Goal: Task Accomplishment & Management: Use online tool/utility

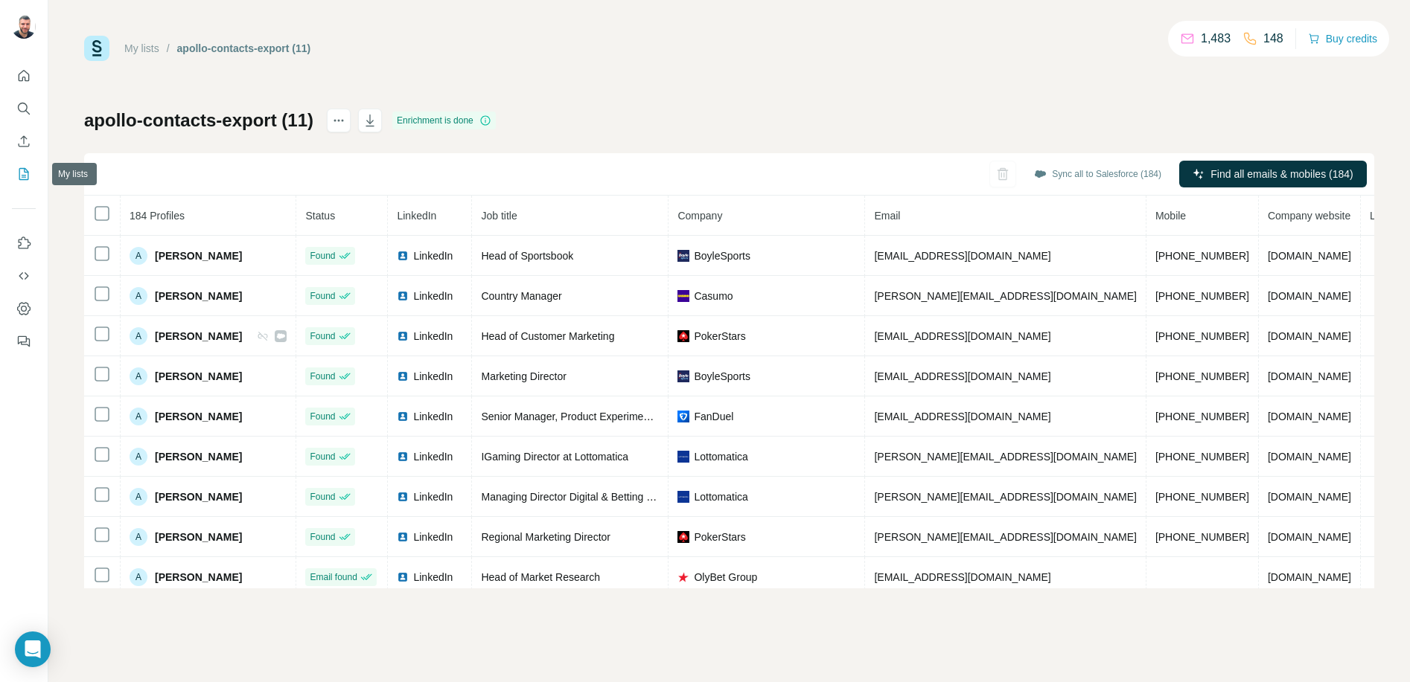
click at [18, 177] on icon "My lists" at bounding box center [23, 174] width 15 height 15
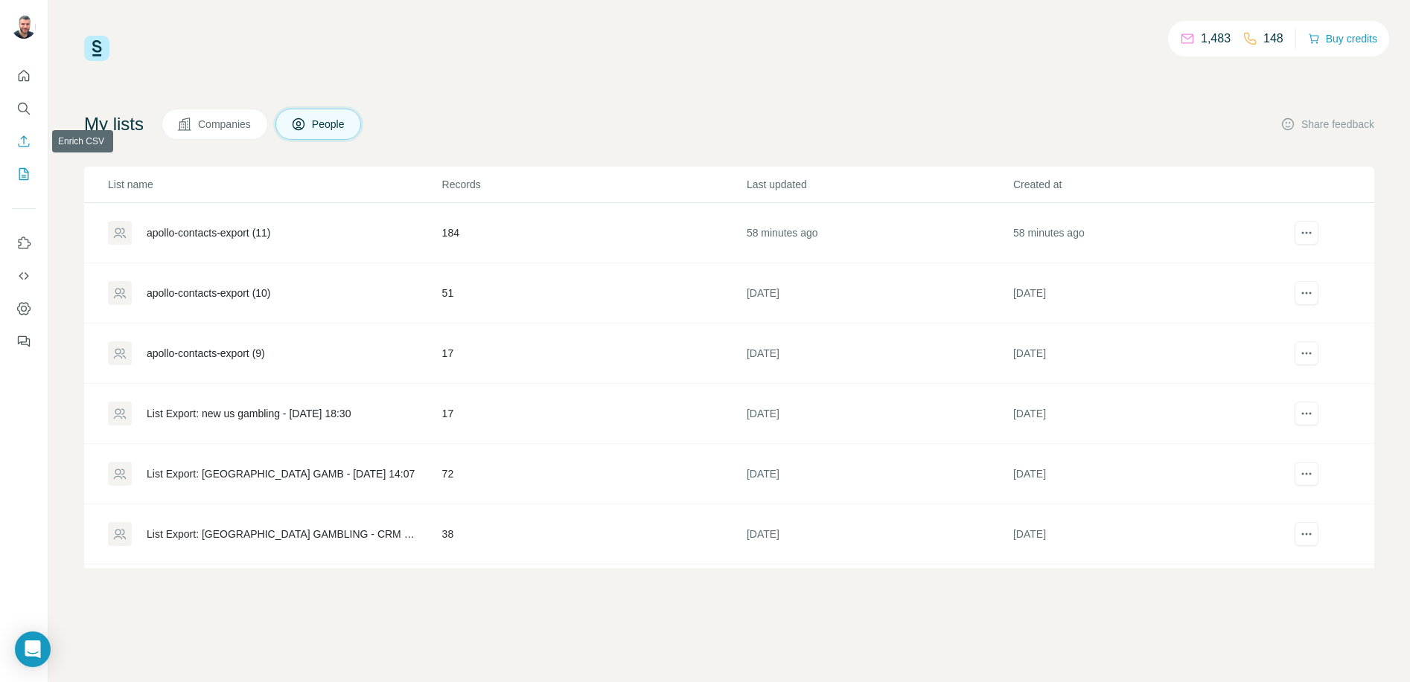
click at [22, 144] on icon "Enrich CSV" at bounding box center [23, 141] width 15 height 15
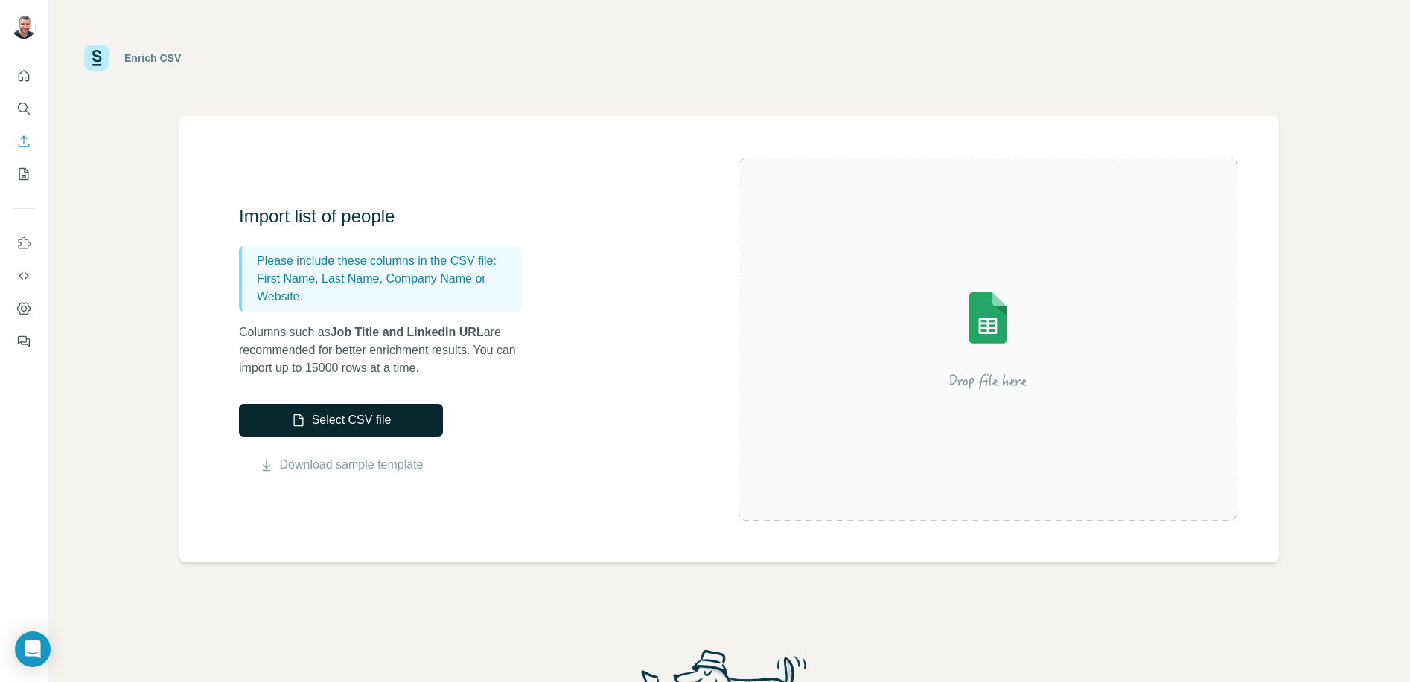
click at [284, 420] on button "Select CSV file" at bounding box center [341, 420] width 204 height 33
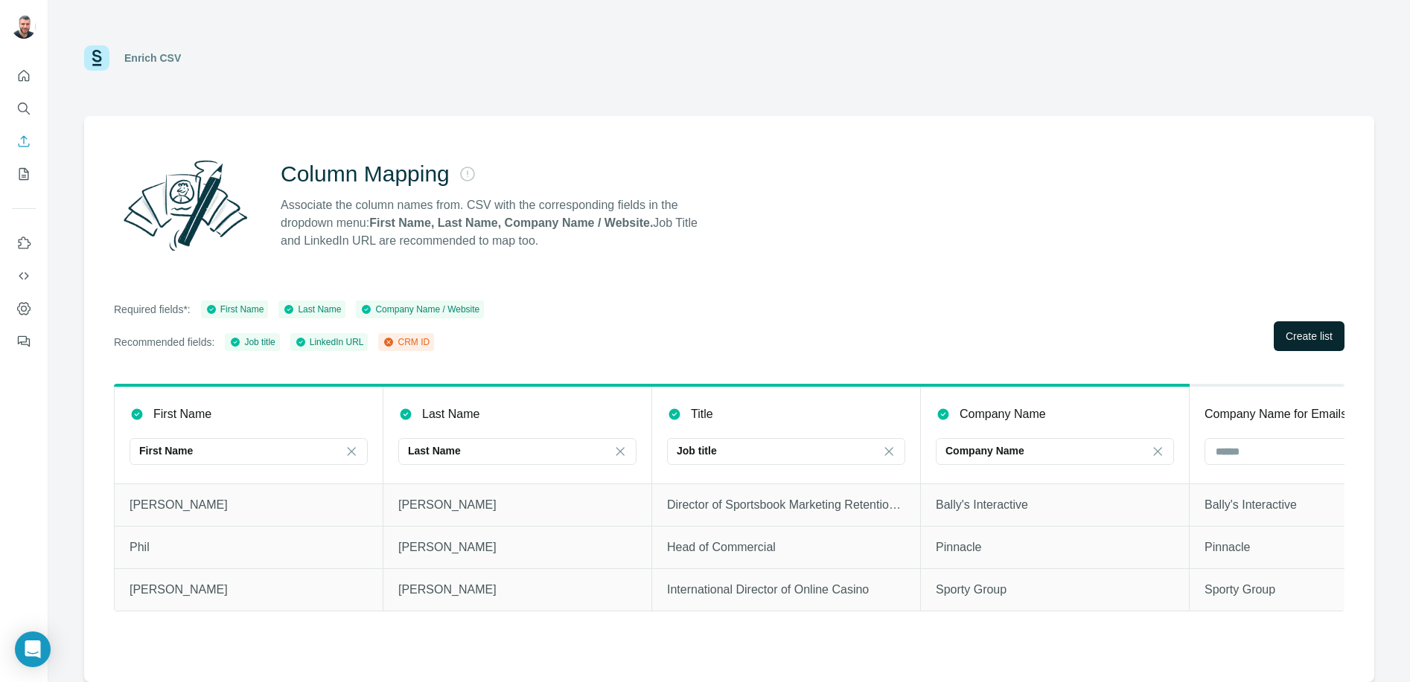
click at [1299, 325] on button "Create list" at bounding box center [1308, 337] width 71 height 30
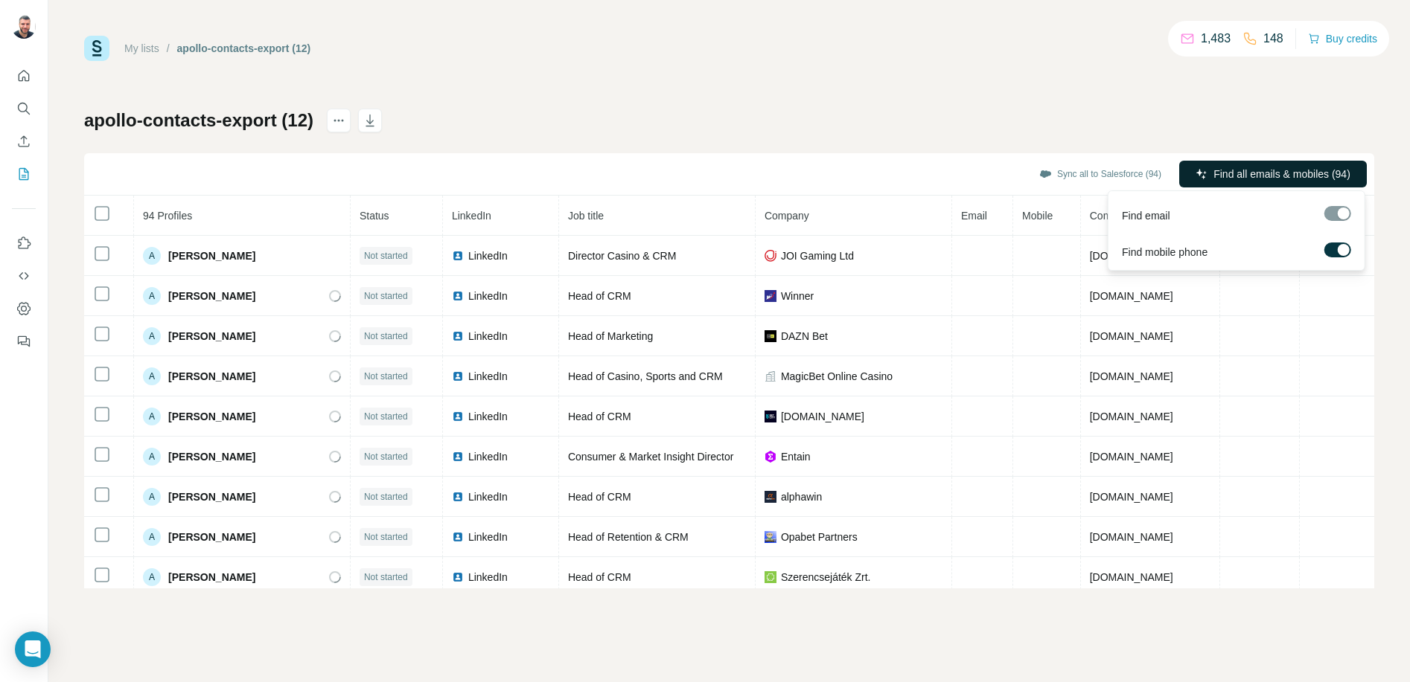
click at [1237, 173] on span "Find all emails & mobiles (94)" at bounding box center [1281, 174] width 137 height 15
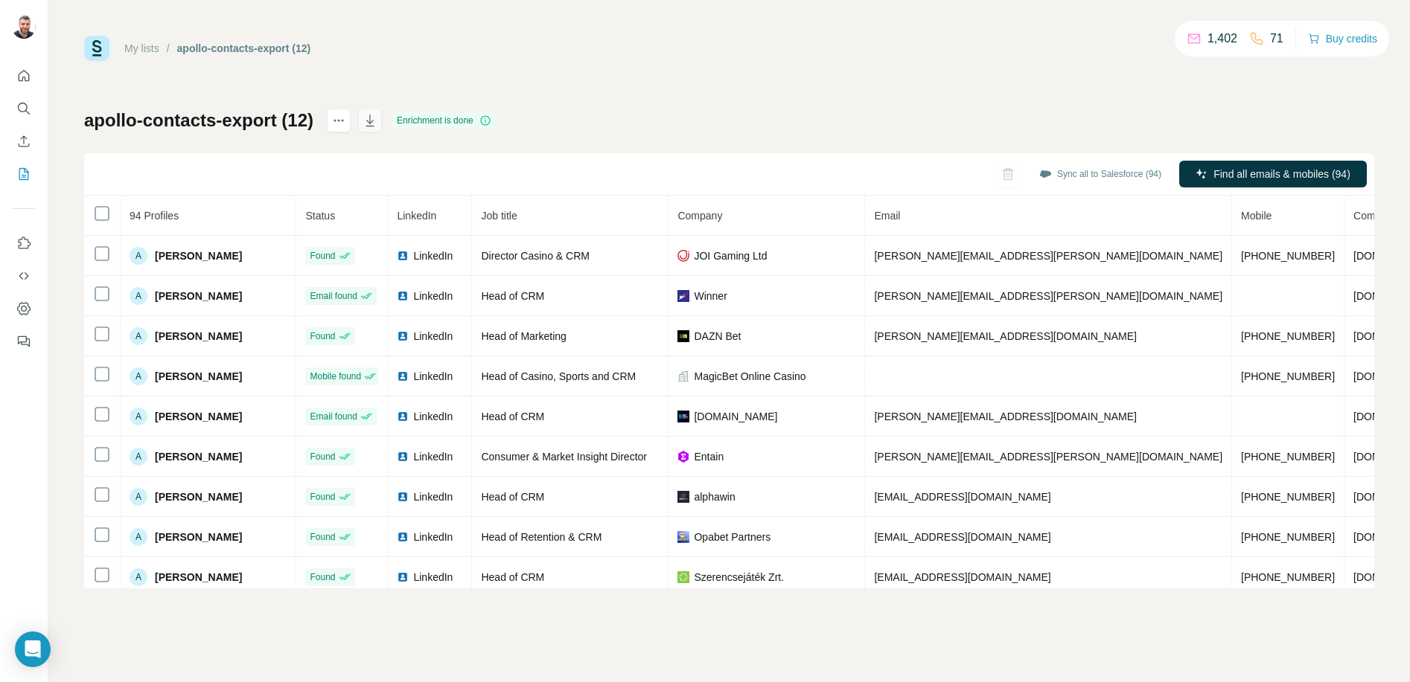
click at [377, 127] on icon "button" at bounding box center [369, 120] width 15 height 15
click at [28, 176] on icon "My lists" at bounding box center [24, 174] width 10 height 12
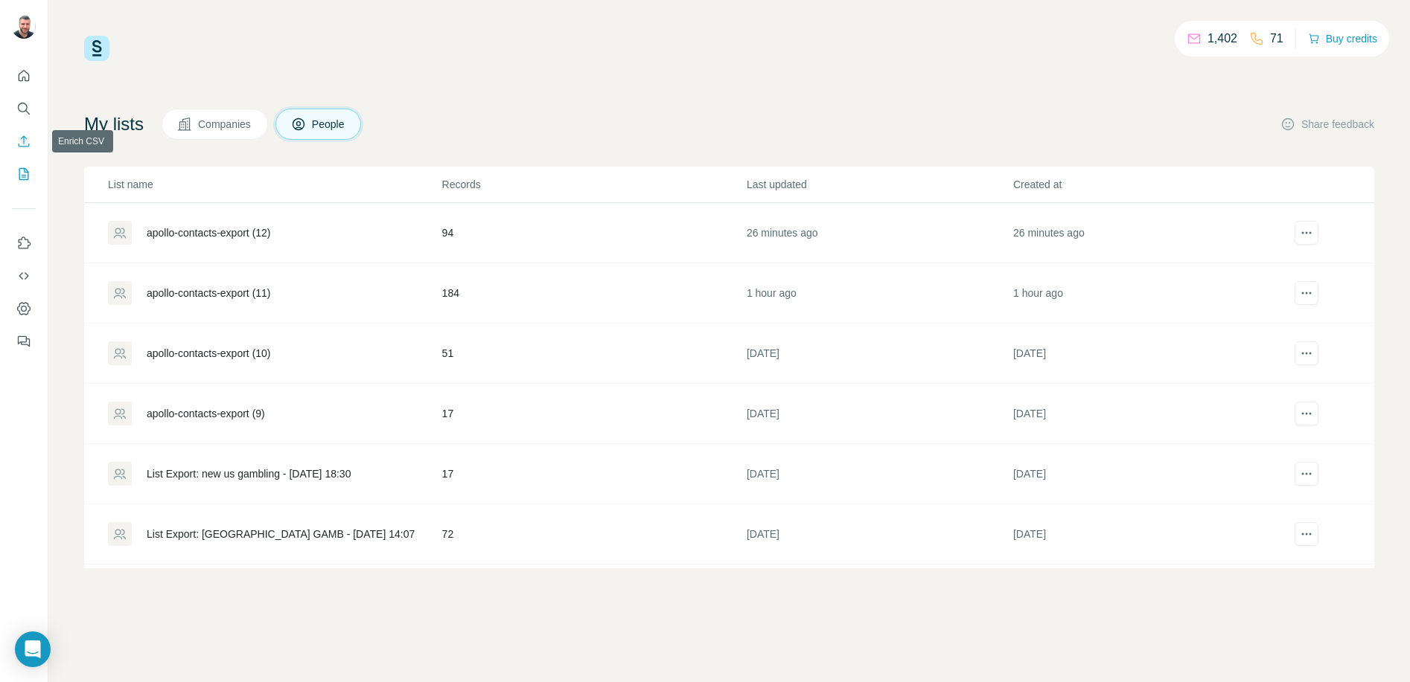
click at [22, 140] on icon "Enrich CSV" at bounding box center [23, 141] width 15 height 15
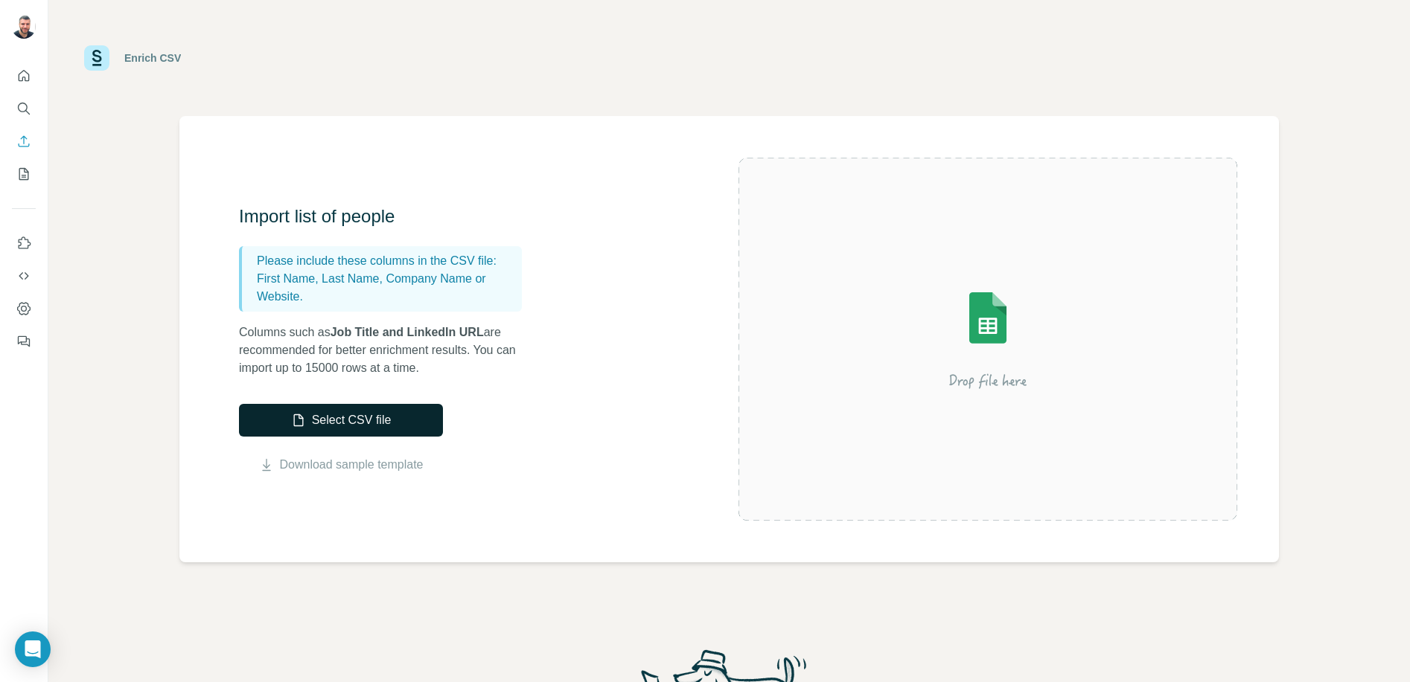
click at [365, 418] on button "Select CSV file" at bounding box center [341, 420] width 204 height 33
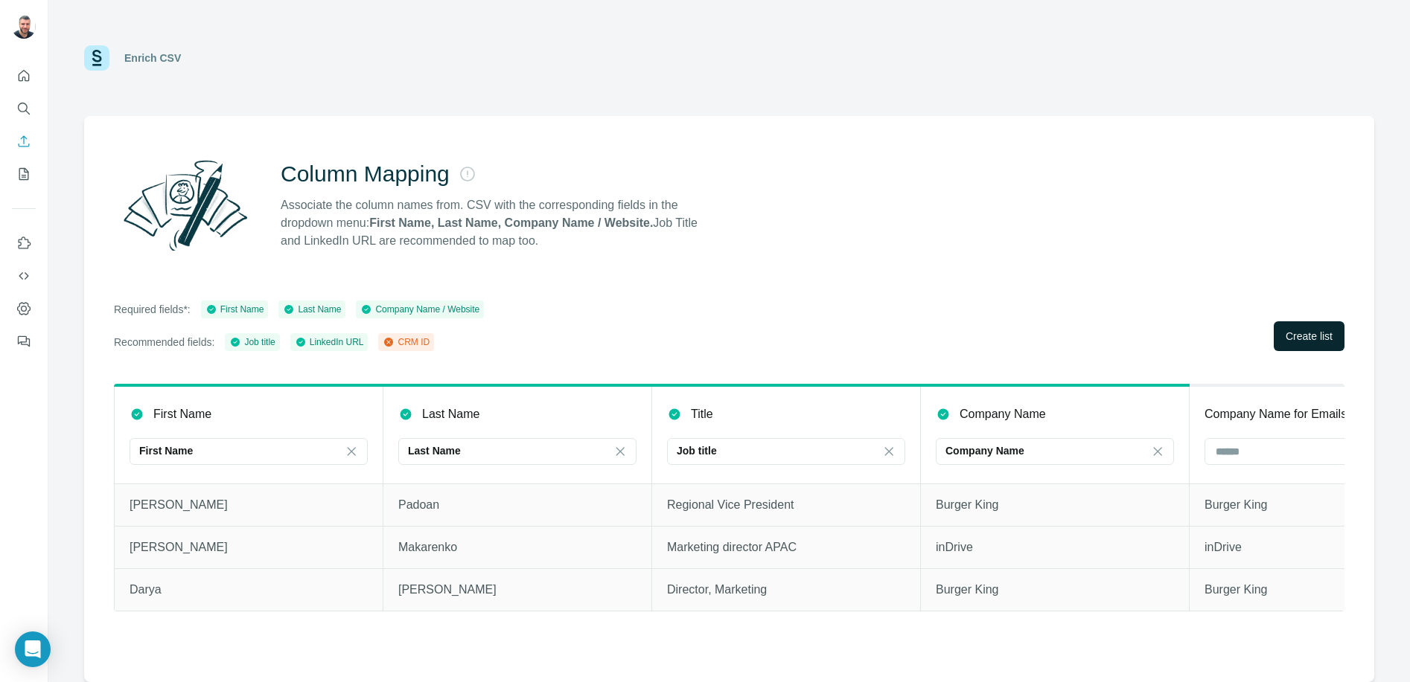
click at [1302, 339] on span "Create list" at bounding box center [1308, 336] width 47 height 15
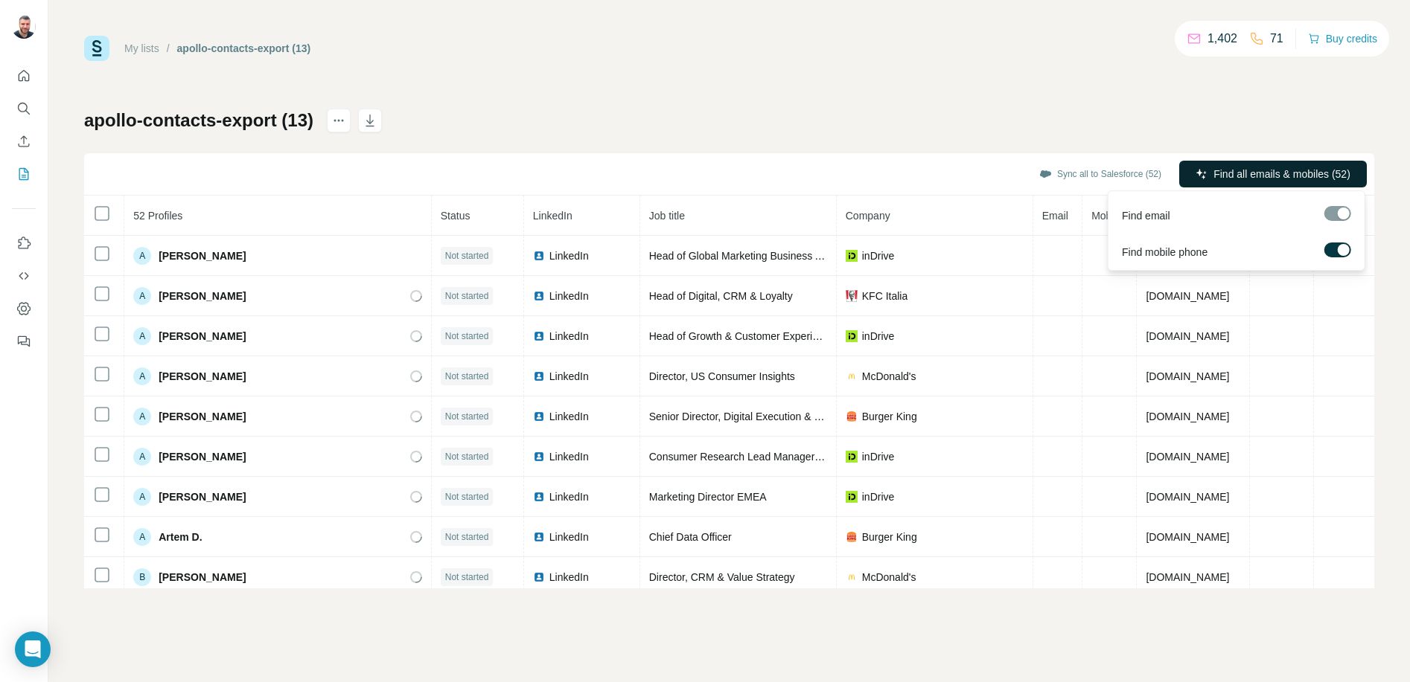
click at [1248, 164] on button "Find all emails & mobiles (52)" at bounding box center [1273, 174] width 188 height 27
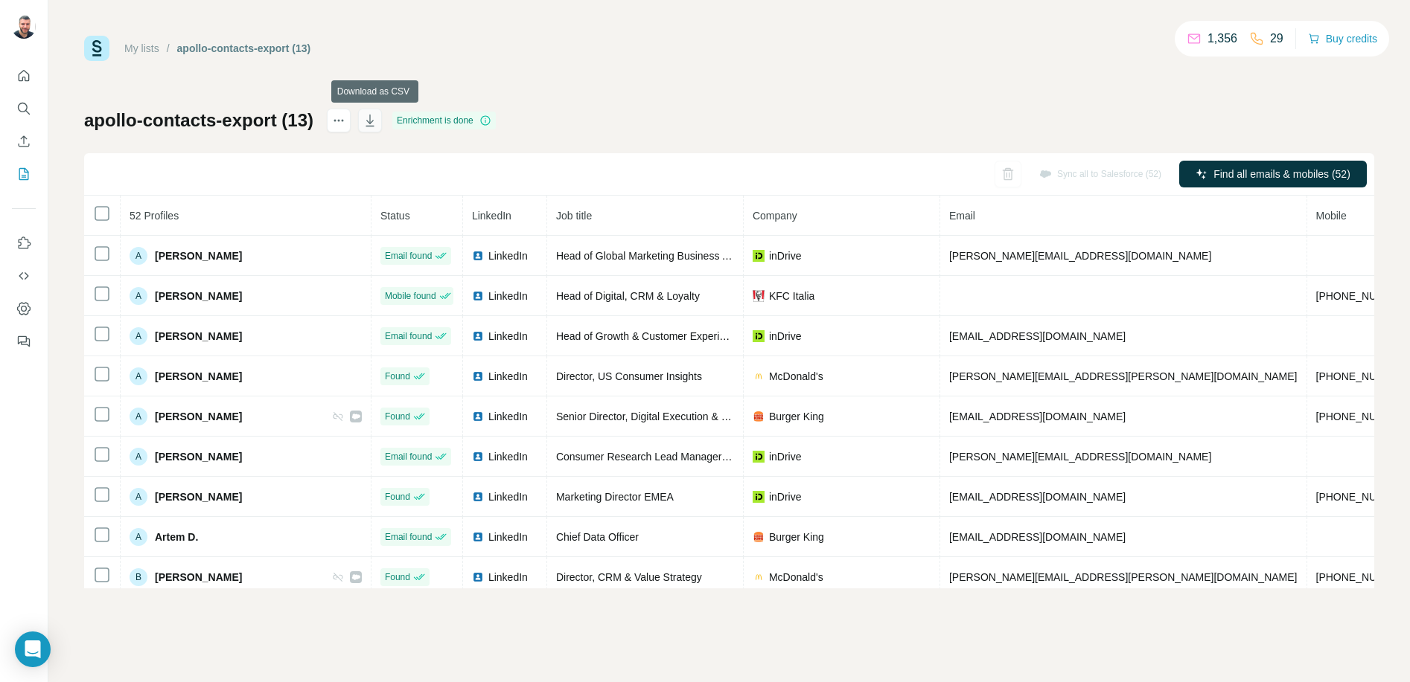
click at [377, 127] on icon "button" at bounding box center [369, 120] width 15 height 15
